Goal: Task Accomplishment & Management: Use online tool/utility

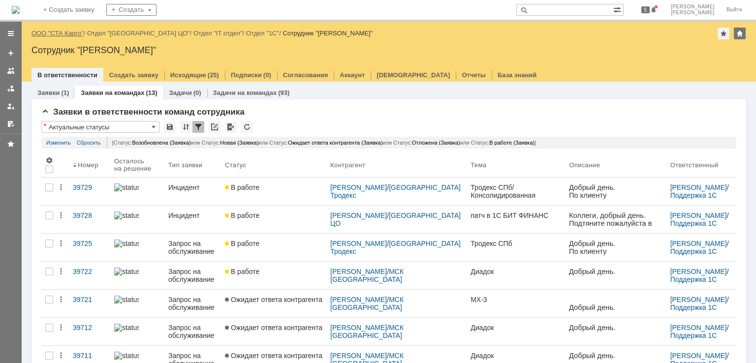
click at [61, 32] on link "ООО "СТА Карго"" at bounding box center [57, 33] width 52 height 7
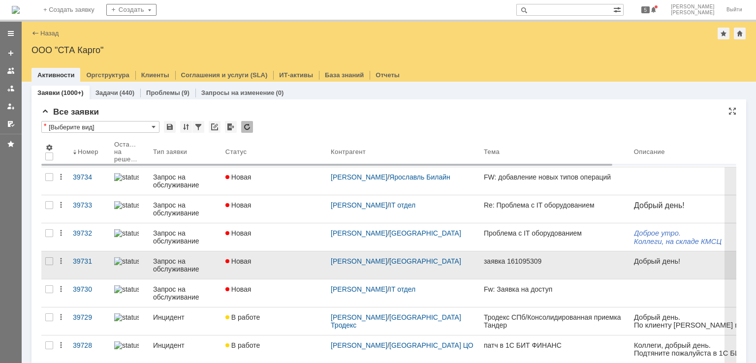
click at [290, 263] on div "Новая" at bounding box center [273, 261] width 97 height 8
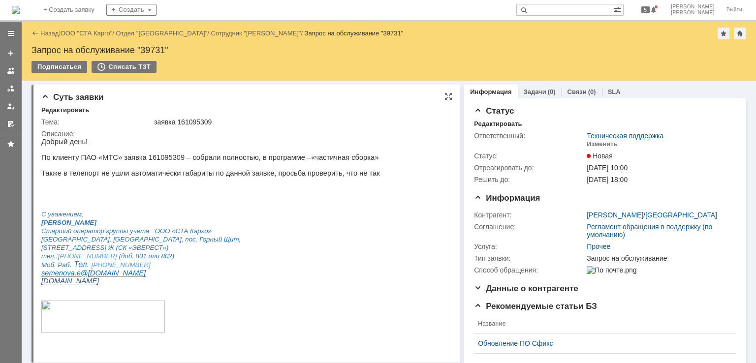
click at [199, 121] on div "заявка 161095309" at bounding box center [300, 122] width 292 height 8
copy div "161095309"
click at [599, 147] on div "Изменить" at bounding box center [601, 144] width 31 height 8
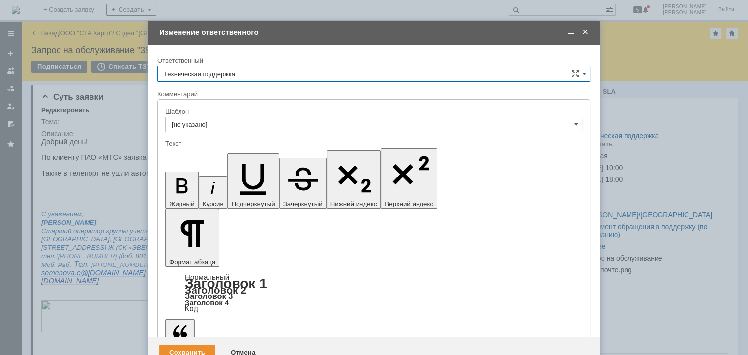
click at [583, 32] on span at bounding box center [586, 32] width 10 height 9
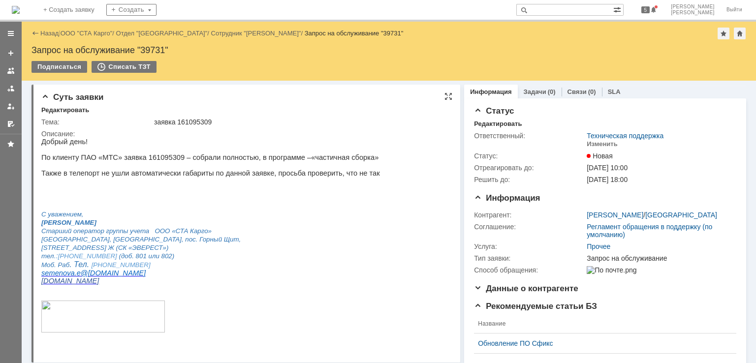
click at [144, 158] on p "По клиенту ПАО «МТС» заявка 161095309 – собрали полностью, в программе –«частич…" at bounding box center [210, 158] width 338 height 8
copy p "161095309"
click at [593, 144] on div "Себе" at bounding box center [594, 144] width 16 height 8
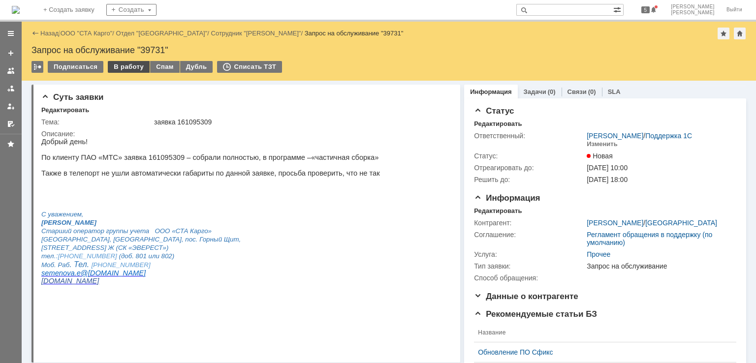
click at [122, 67] on div "В работу" at bounding box center [129, 67] width 42 height 12
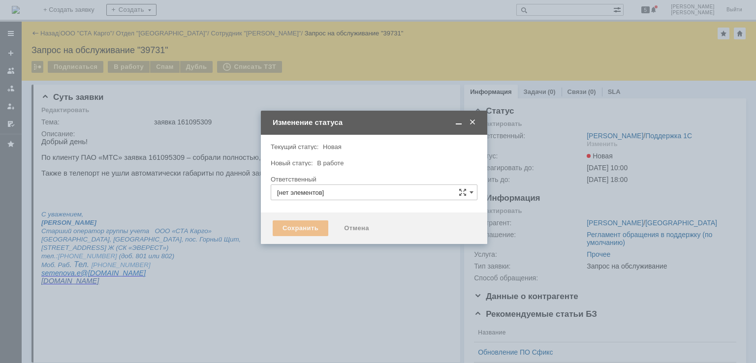
type input "[PERSON_NAME]"
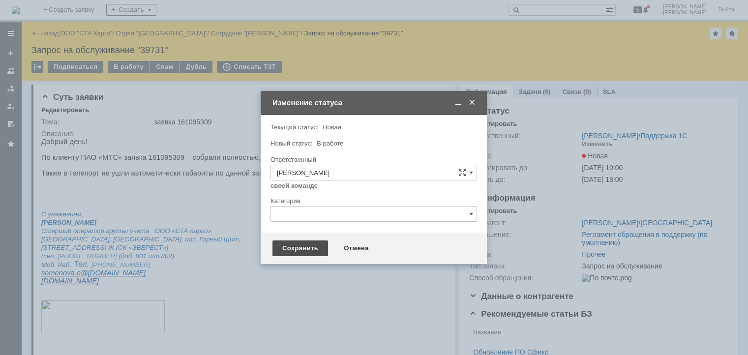
click at [310, 250] on div "Сохранить" at bounding box center [301, 249] width 56 height 16
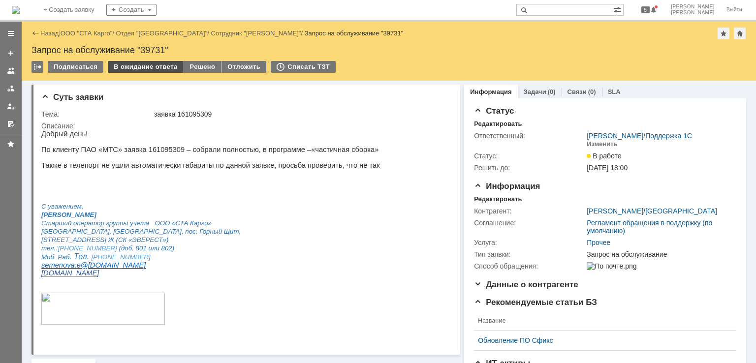
click at [159, 67] on div "В ожидание ответа" at bounding box center [145, 67] width 75 height 12
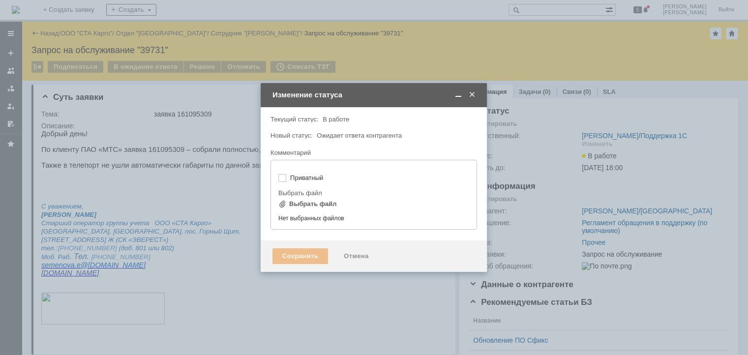
type input "[не указано]"
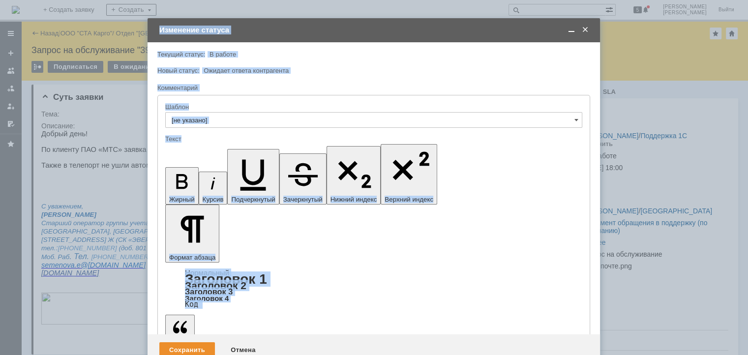
drag, startPoint x: 374, startPoint y: 3031, endPoint x: 301, endPoint y: 2712, distance: 327.1
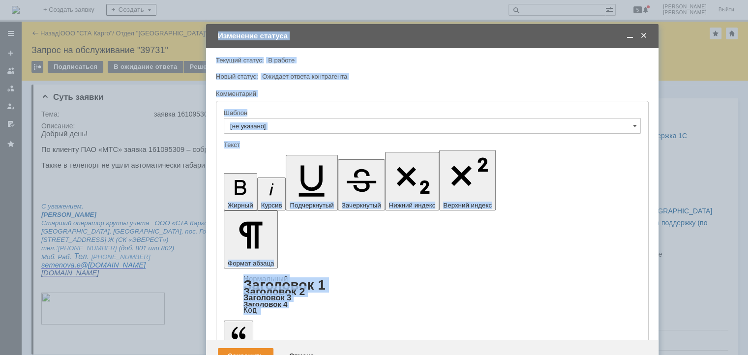
drag, startPoint x: 290, startPoint y: 34, endPoint x: 341, endPoint y: 86, distance: 73.1
click at [346, 40] on div "Изменение статуса" at bounding box center [433, 35] width 431 height 9
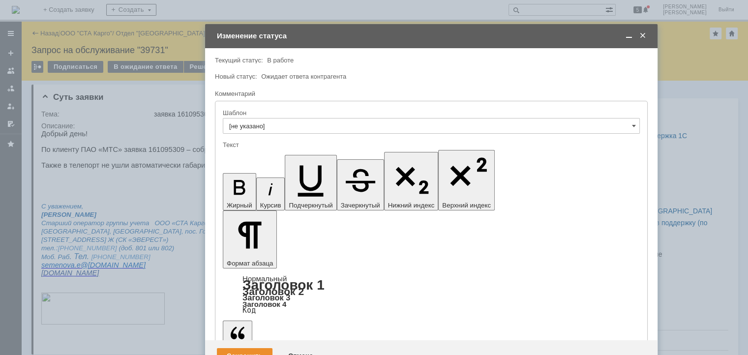
click at [242, 348] on div "Сохранить" at bounding box center [245, 356] width 56 height 16
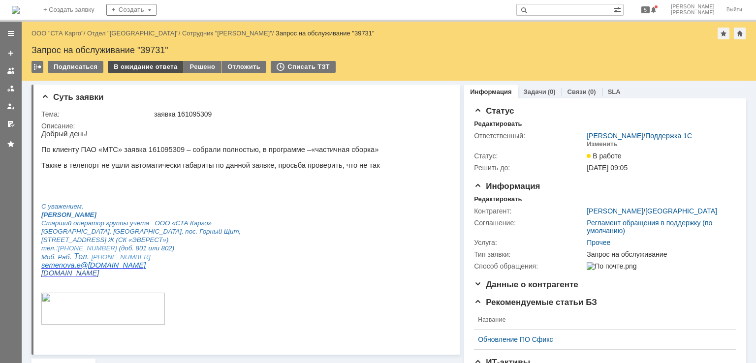
click at [150, 70] on div "В ожидание ответа" at bounding box center [145, 67] width 75 height 12
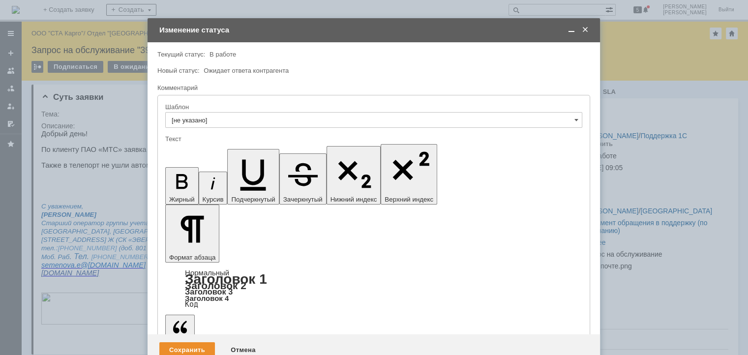
click at [570, 30] on span at bounding box center [572, 30] width 10 height 9
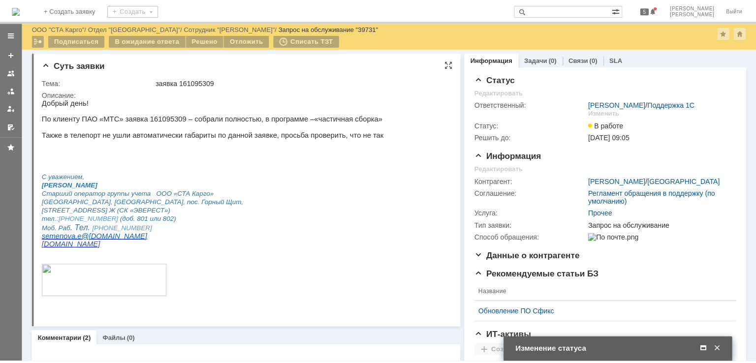
scroll to position [197, 0]
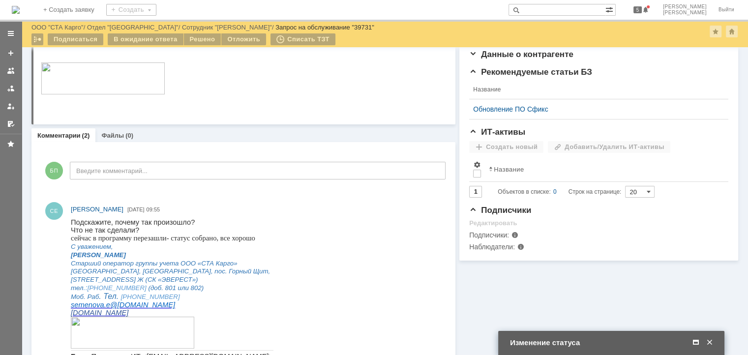
click at [693, 340] on span at bounding box center [696, 342] width 10 height 9
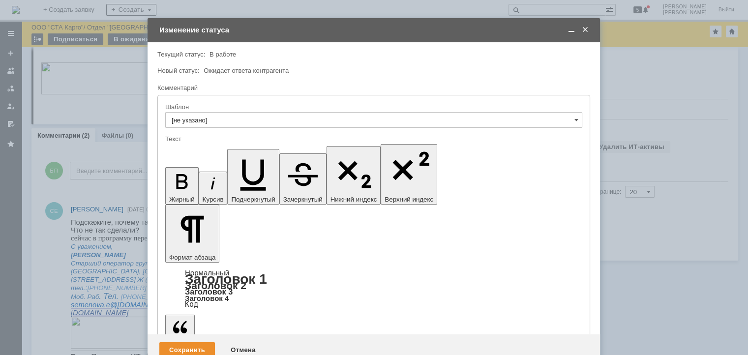
click at [166, 342] on div "Сохранить" at bounding box center [187, 350] width 56 height 16
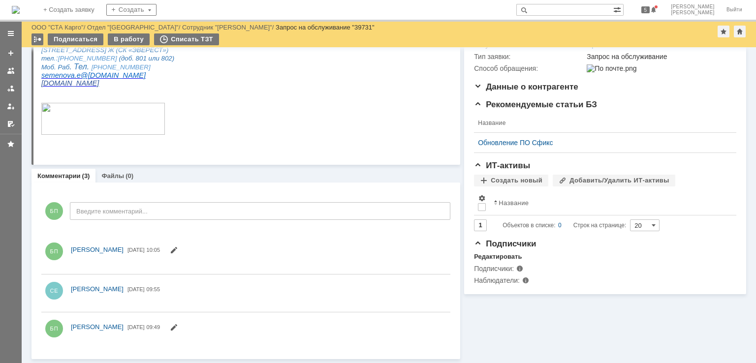
scroll to position [205, 0]
